Goal: Task Accomplishment & Management: Complete application form

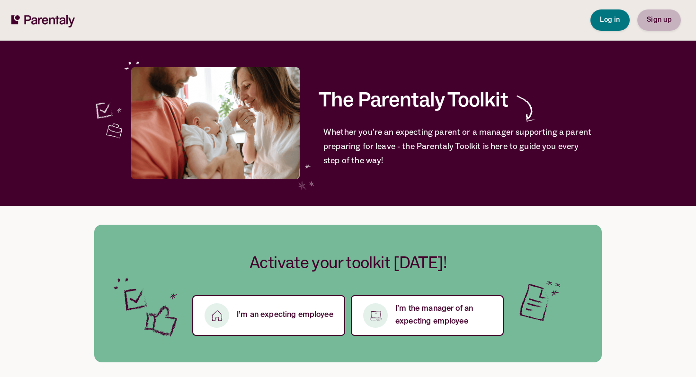
click at [669, 22] on span "Sign up" at bounding box center [658, 20] width 25 height 7
